Goal: Transaction & Acquisition: Purchase product/service

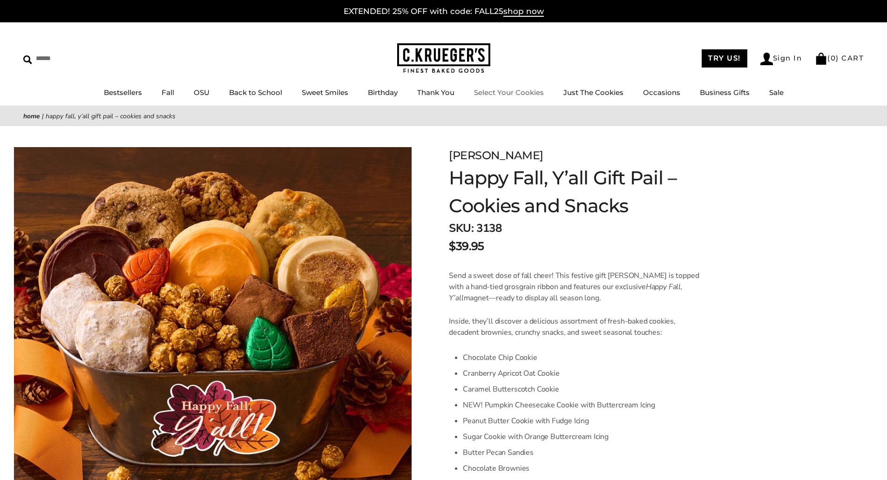
click at [530, 90] on link "Select Your Cookies" at bounding box center [509, 92] width 70 height 9
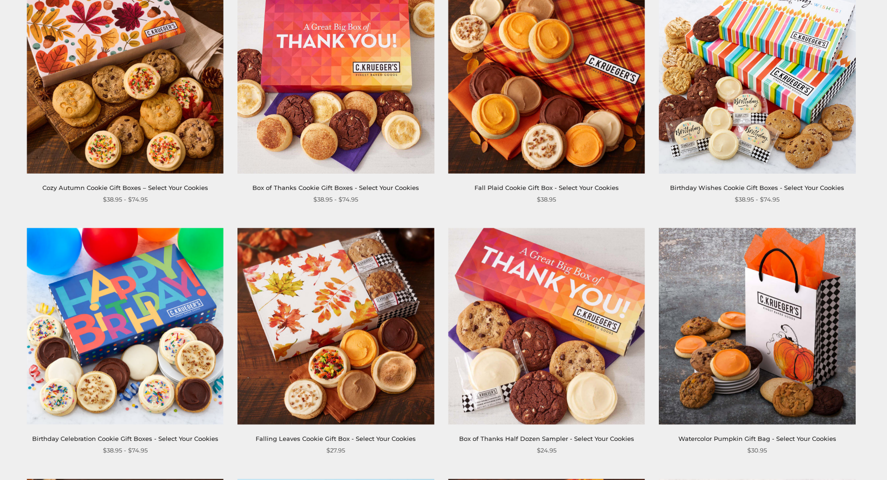
scroll to position [233, 0]
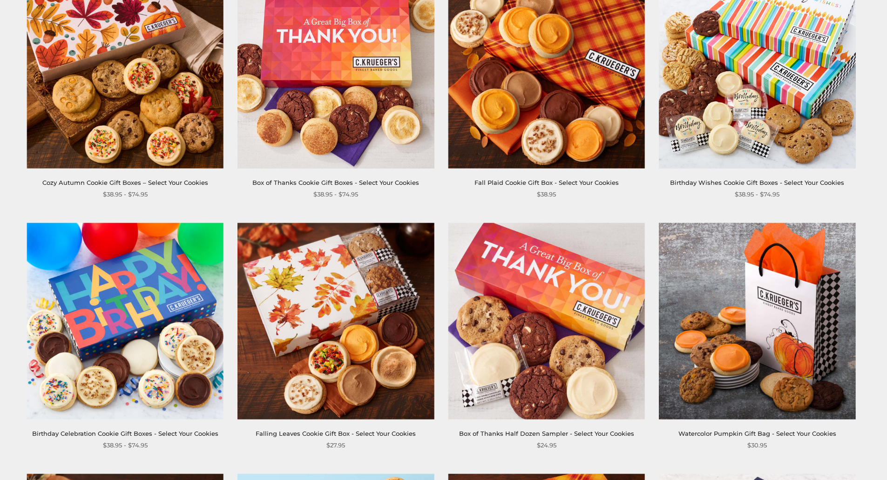
click at [746, 346] on img at bounding box center [757, 321] width 196 height 196
